Goal: Find specific page/section: Find specific page/section

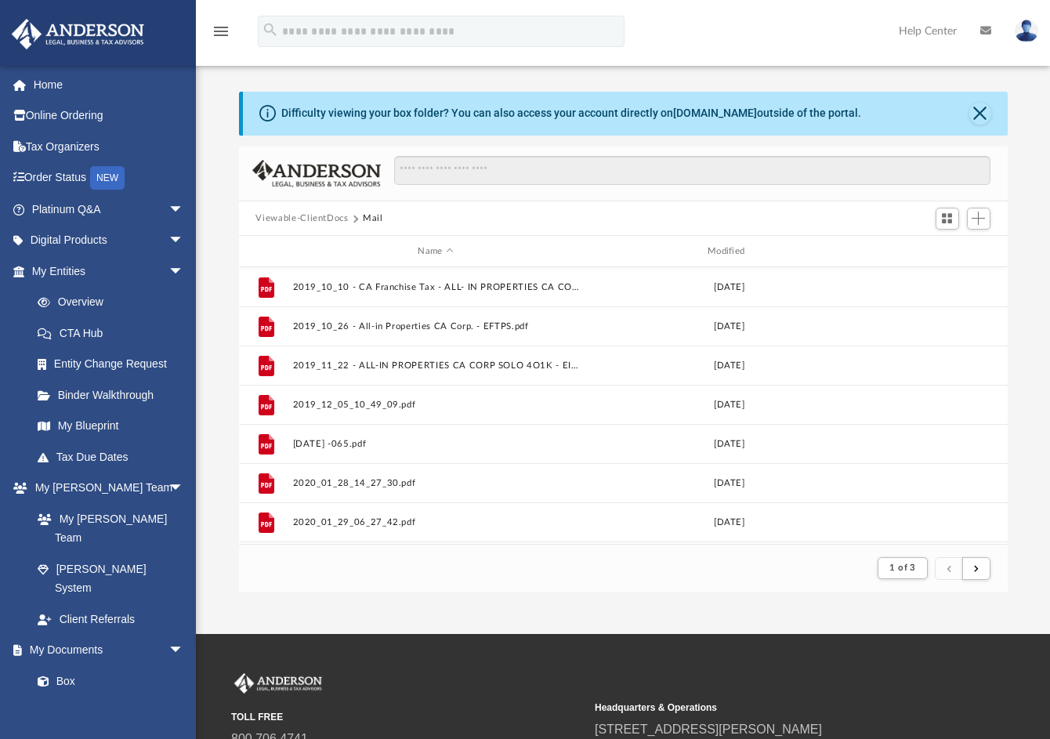
scroll to position [296, 757]
click at [1027, 23] on img at bounding box center [1027, 31] width 24 height 23
click at [736, 135] on link "Logout" at bounding box center [772, 137] width 157 height 32
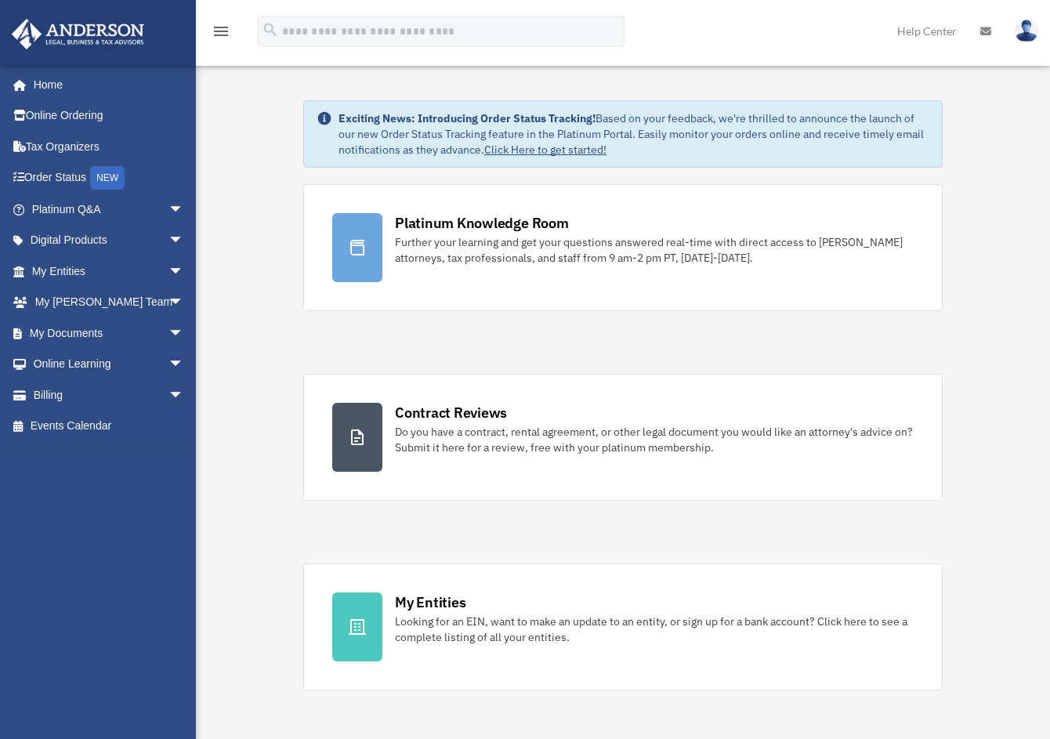
click at [1024, 37] on img at bounding box center [1027, 31] width 24 height 23
click at [728, 112] on link "Reset Password" at bounding box center [772, 105] width 157 height 32
click at [71, 333] on link "My Documents arrow_drop_down" at bounding box center [109, 332] width 197 height 31
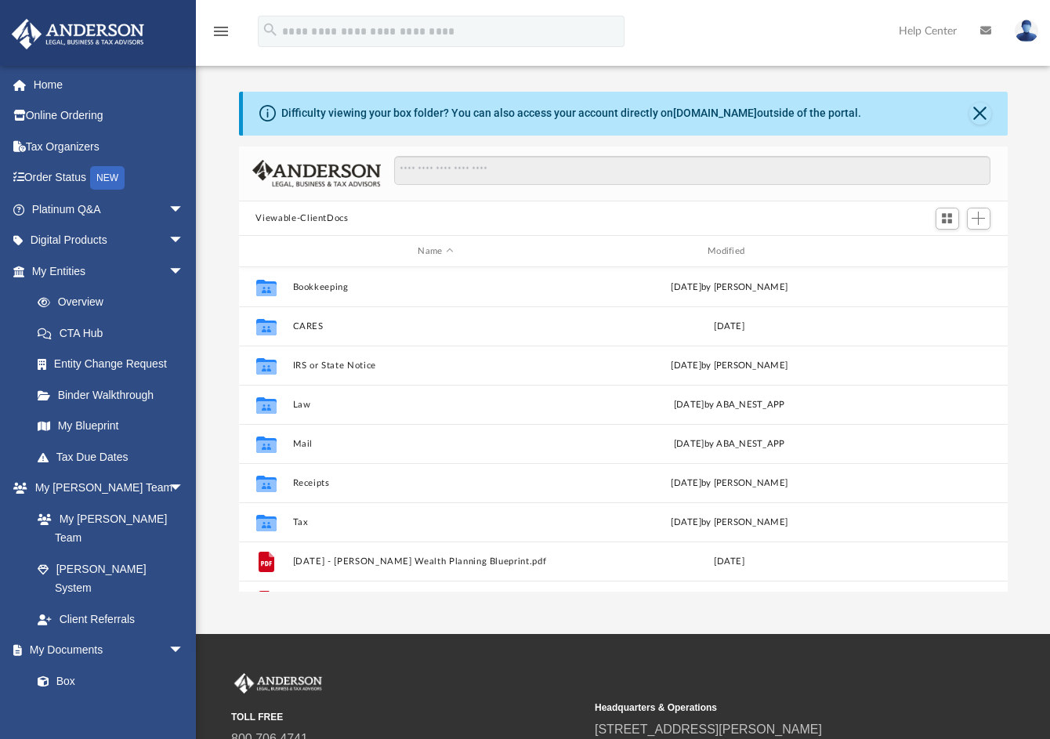
scroll to position [345, 757]
click at [295, 443] on button "Mail" at bounding box center [435, 444] width 287 height 10
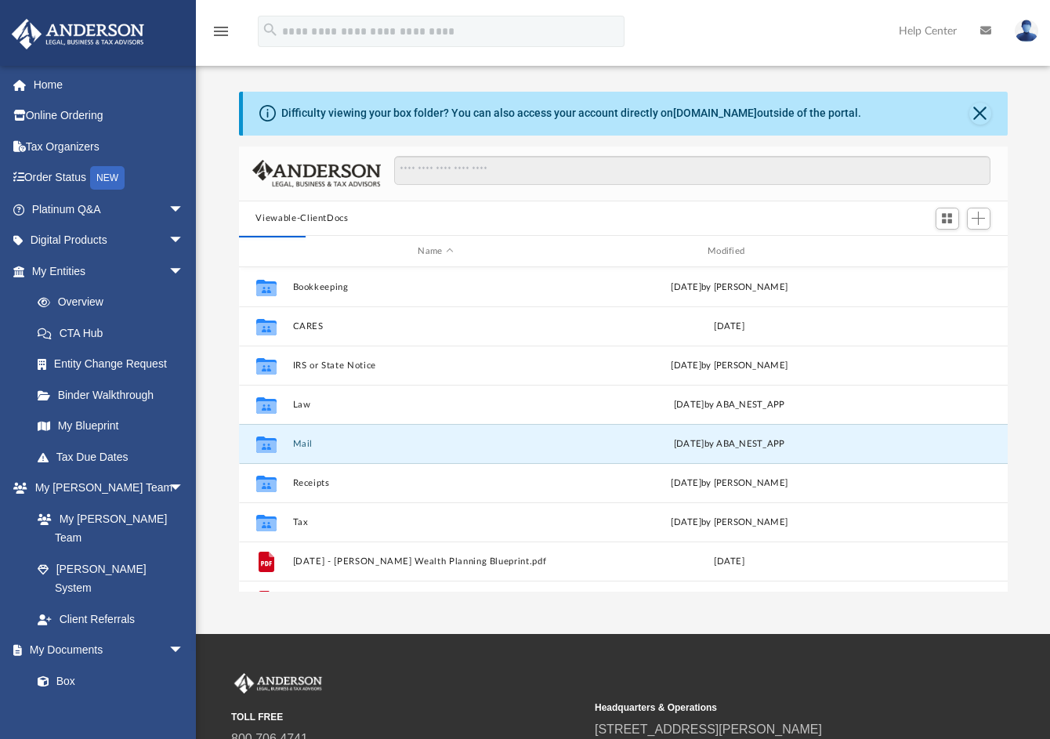
click at [295, 442] on button "Mail" at bounding box center [435, 444] width 287 height 10
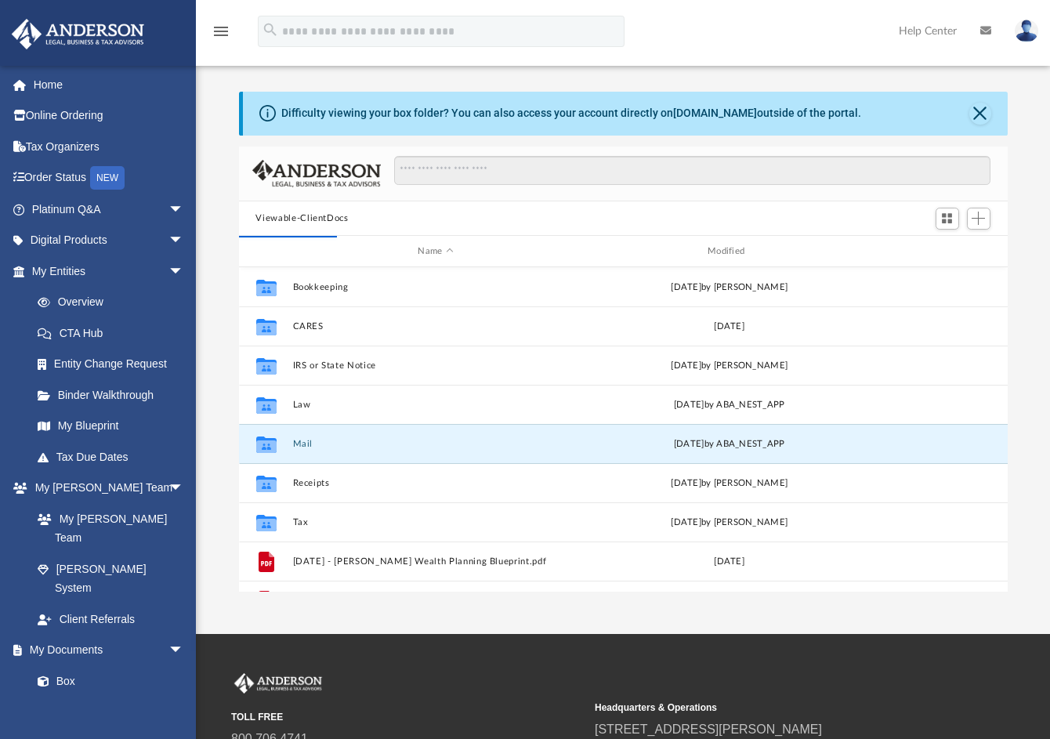
click at [295, 442] on button "Mail" at bounding box center [435, 444] width 287 height 10
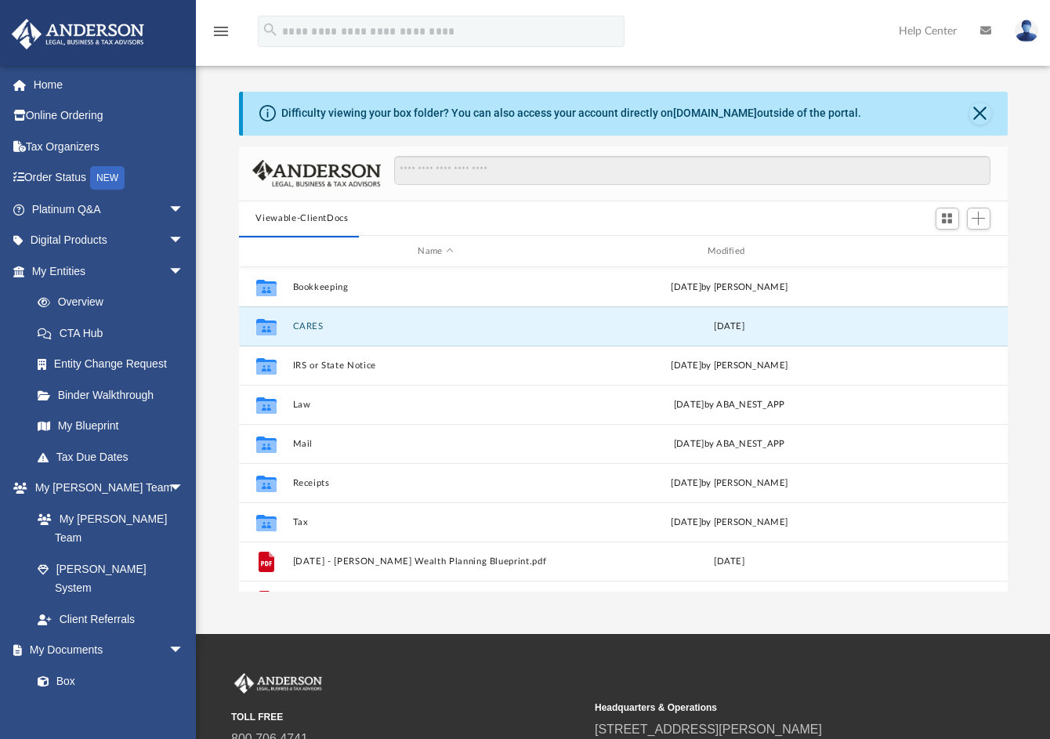
click at [304, 325] on button "CARES" at bounding box center [435, 326] width 287 height 10
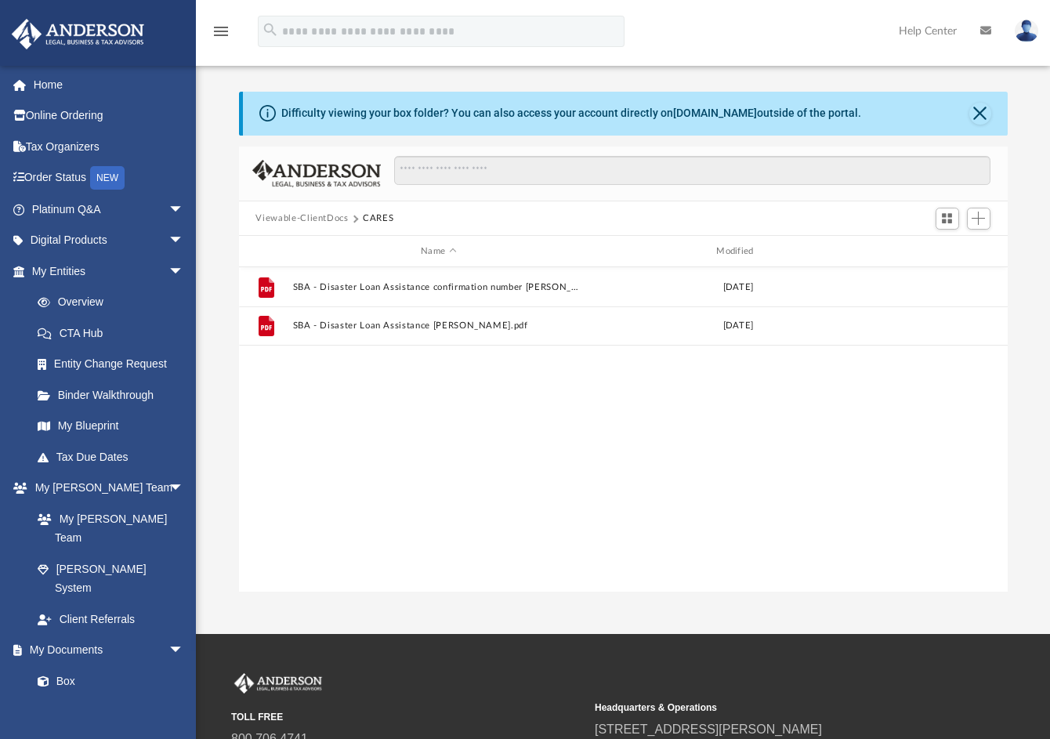
click at [288, 218] on button "Viewable-ClientDocs" at bounding box center [301, 219] width 92 height 14
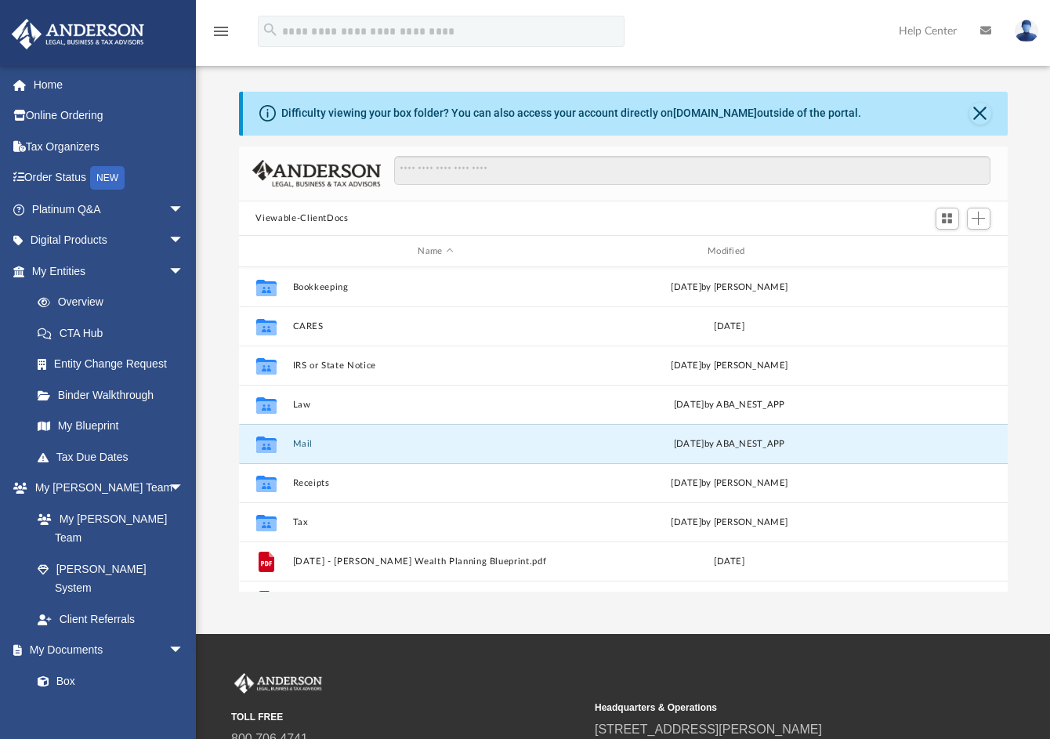
click at [299, 441] on button "Mail" at bounding box center [435, 444] width 287 height 10
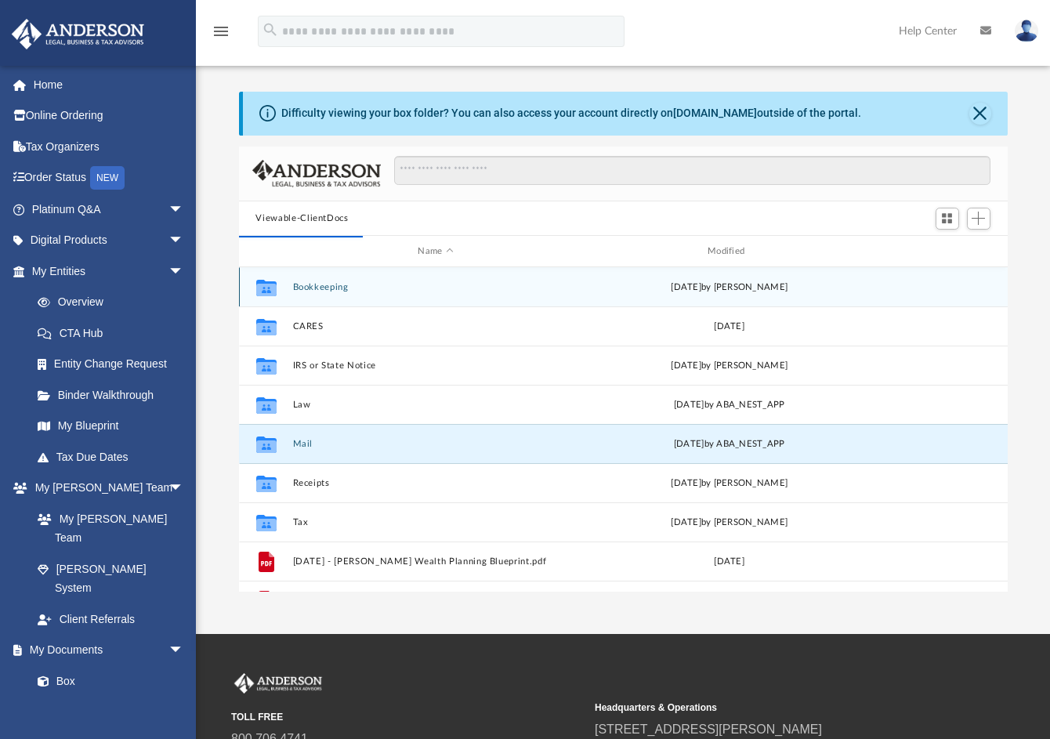
scroll to position [296, 757]
